Goal: Navigation & Orientation: Find specific page/section

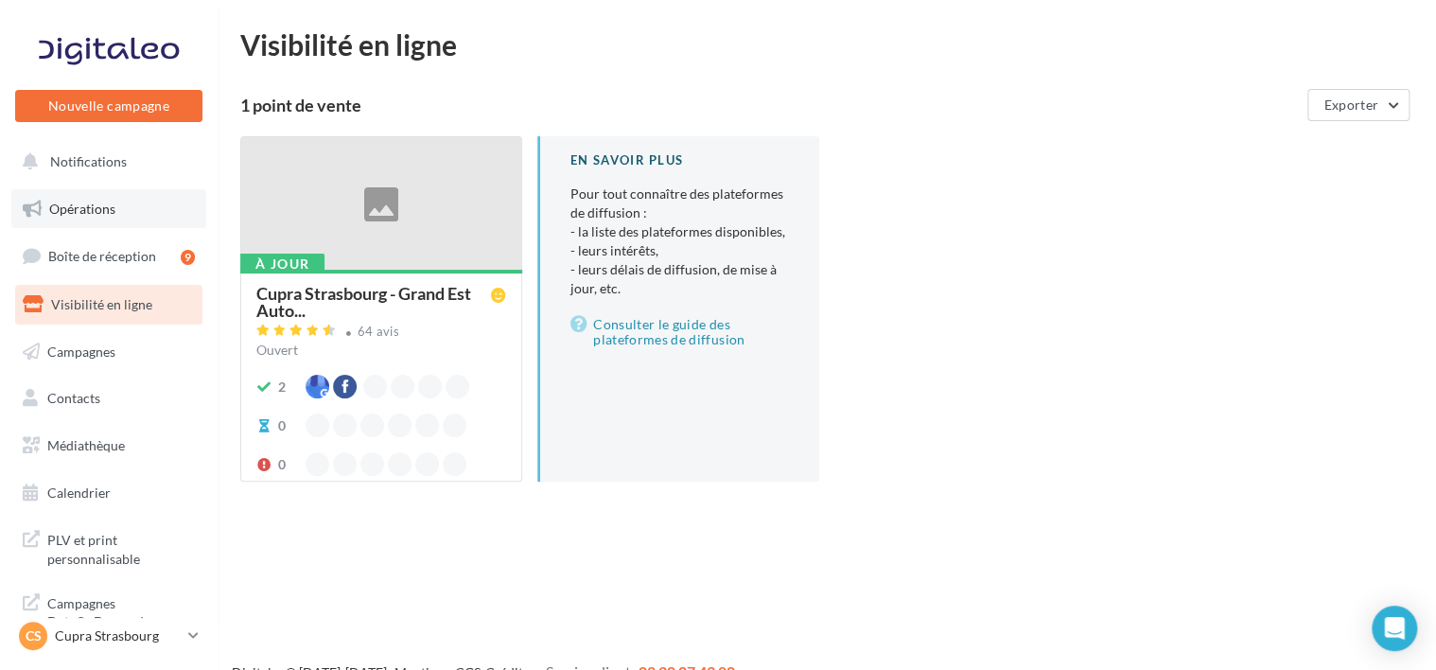
click at [138, 199] on link "Opérations" at bounding box center [108, 209] width 195 height 40
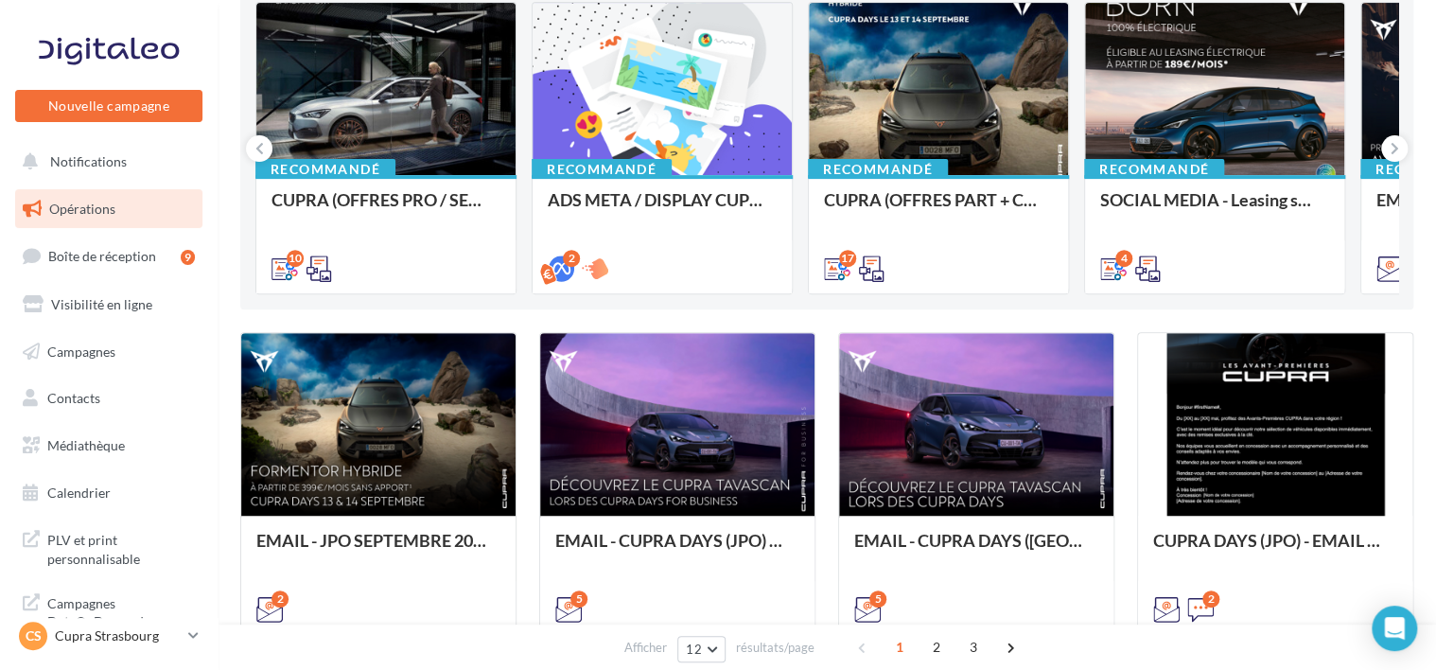
scroll to position [378, 0]
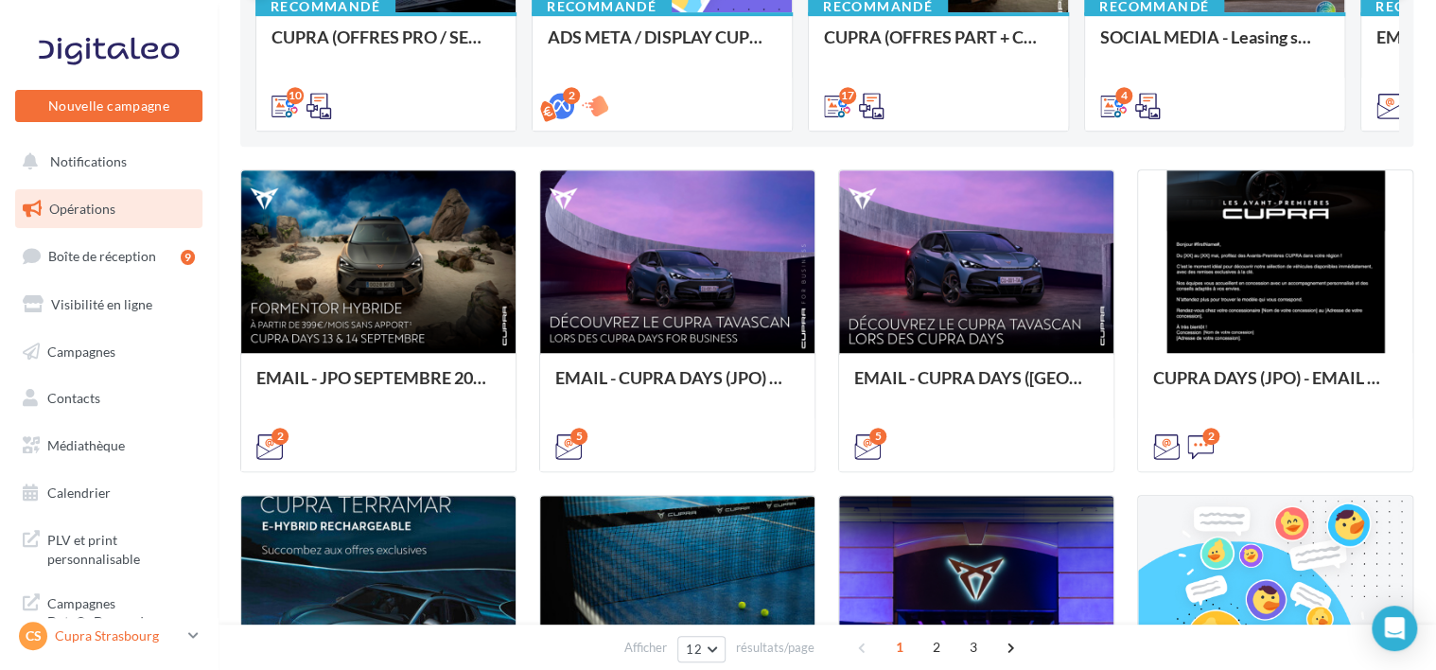
click at [95, 626] on p "Cupra Strasbourg" at bounding box center [118, 635] width 126 height 19
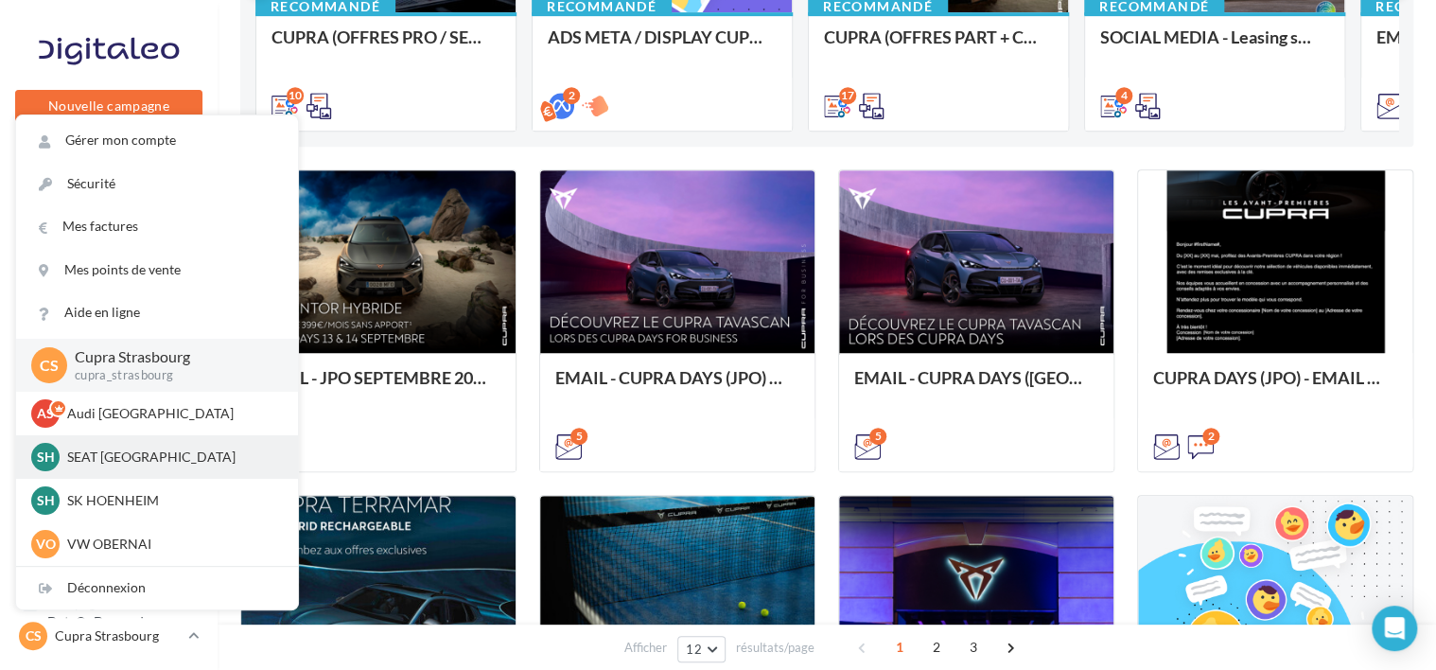
click at [118, 462] on p "SEAT [GEOGRAPHIC_DATA]" at bounding box center [171, 457] width 208 height 19
